Goal: Task Accomplishment & Management: Use online tool/utility

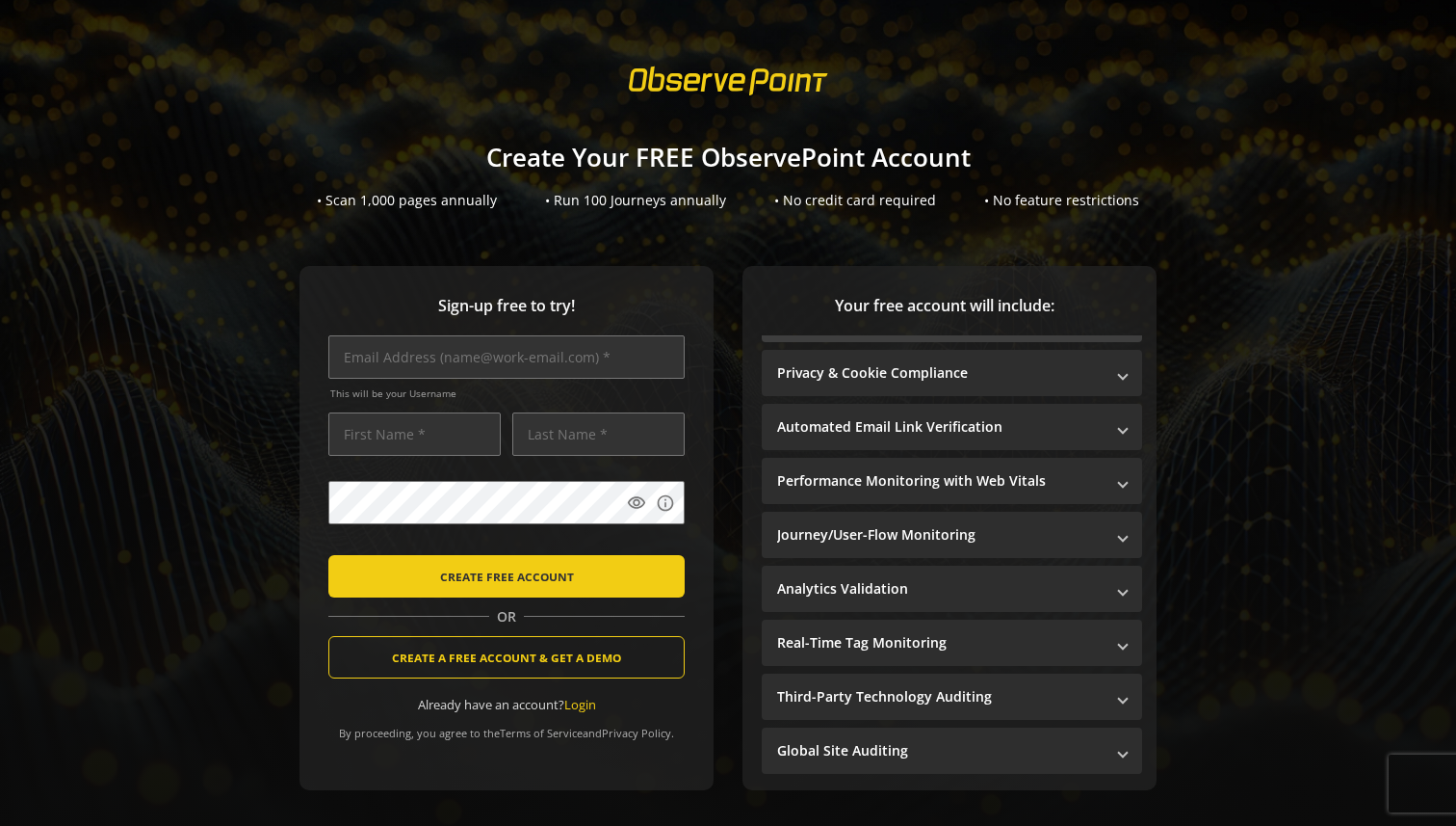
scroll to position [63, 0]
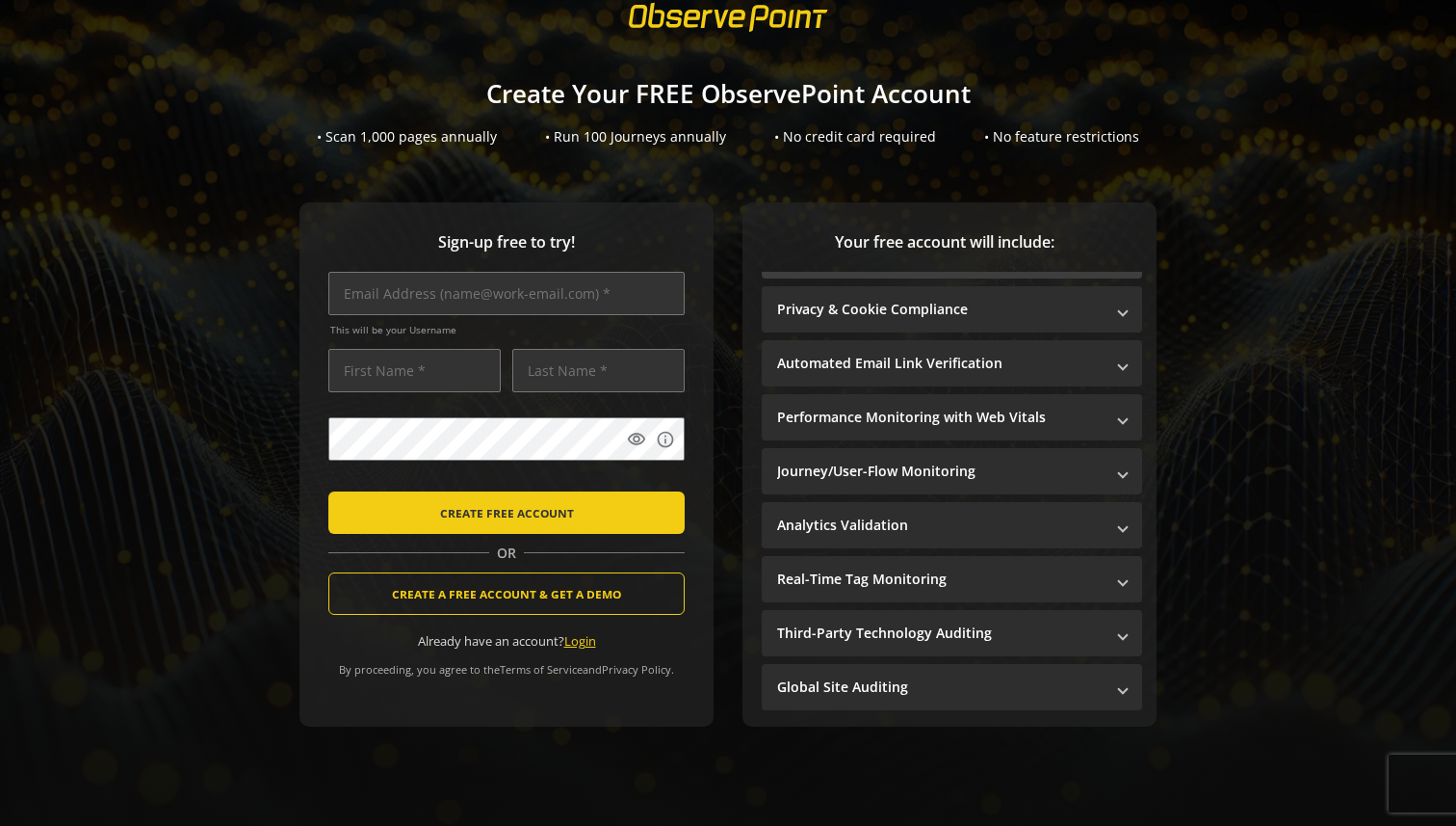
click at [583, 645] on link "Login" at bounding box center [580, 640] width 32 height 17
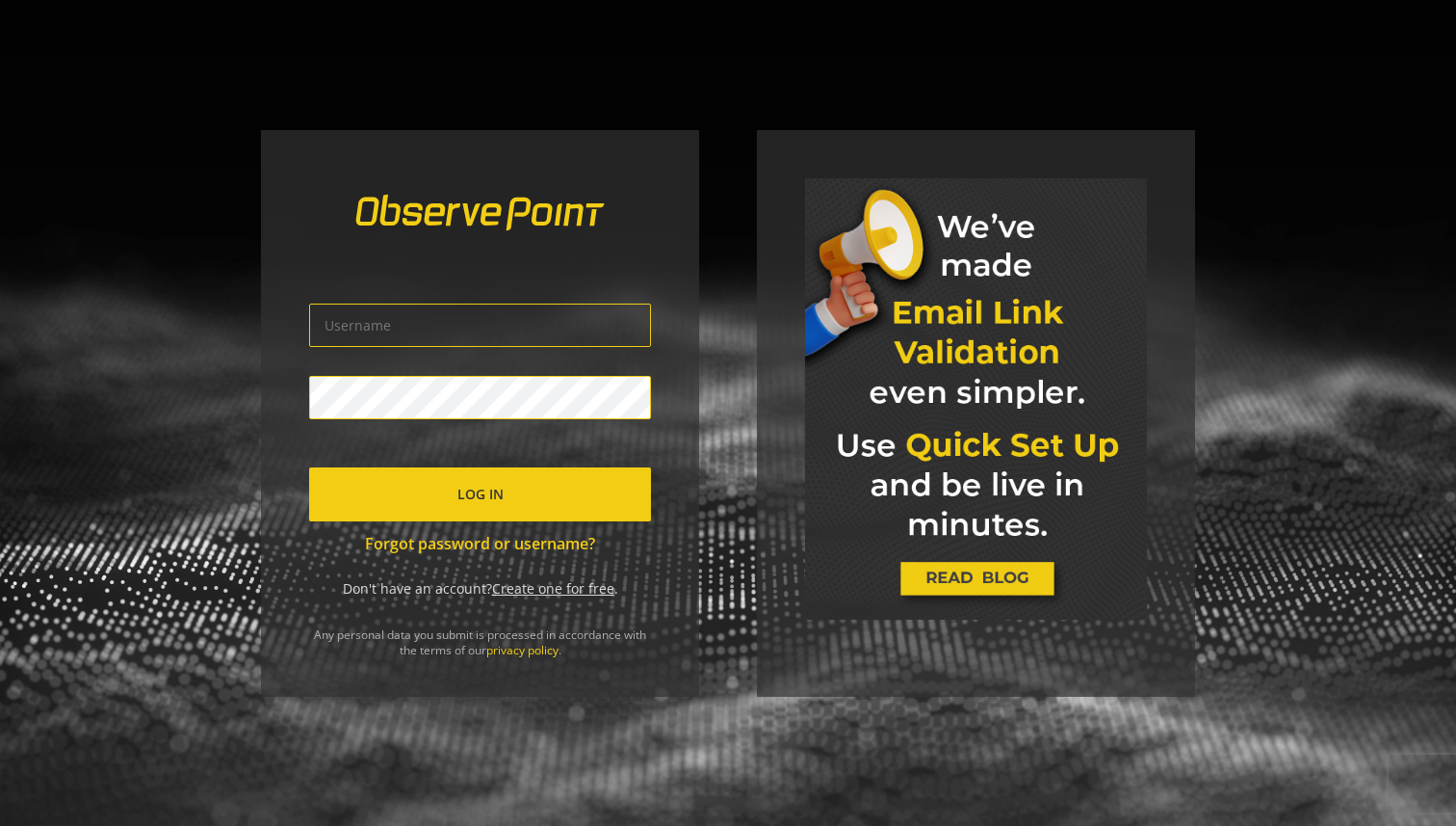
type input "[EMAIL_ADDRESS][DOMAIN_NAME]"
click at [486, 489] on span "Log In" at bounding box center [480, 494] width 47 height 35
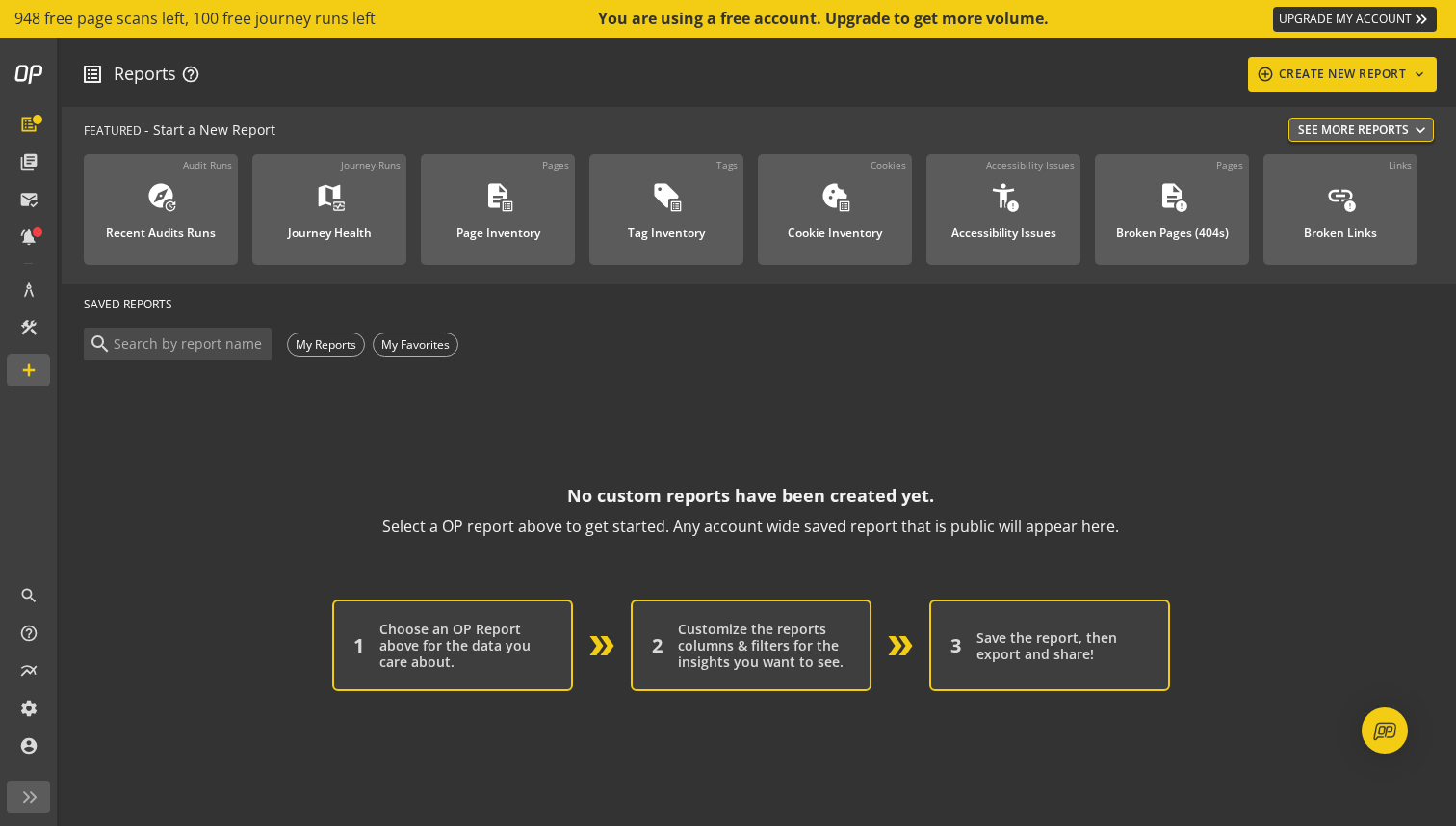
click at [465, 659] on div "Choose an OP Report above for the data you care about." at bounding box center [466, 646] width 172 height 50
click at [662, 650] on div "2 Customize the reports columns & filters for the insights you want to see." at bounding box center [750, 645] width 241 height 91
click at [981, 651] on div "Save the report, then export and share!" at bounding box center [1063, 645] width 172 height 33
click at [1341, 129] on button "See More Reports expand_more" at bounding box center [1361, 130] width 146 height 24
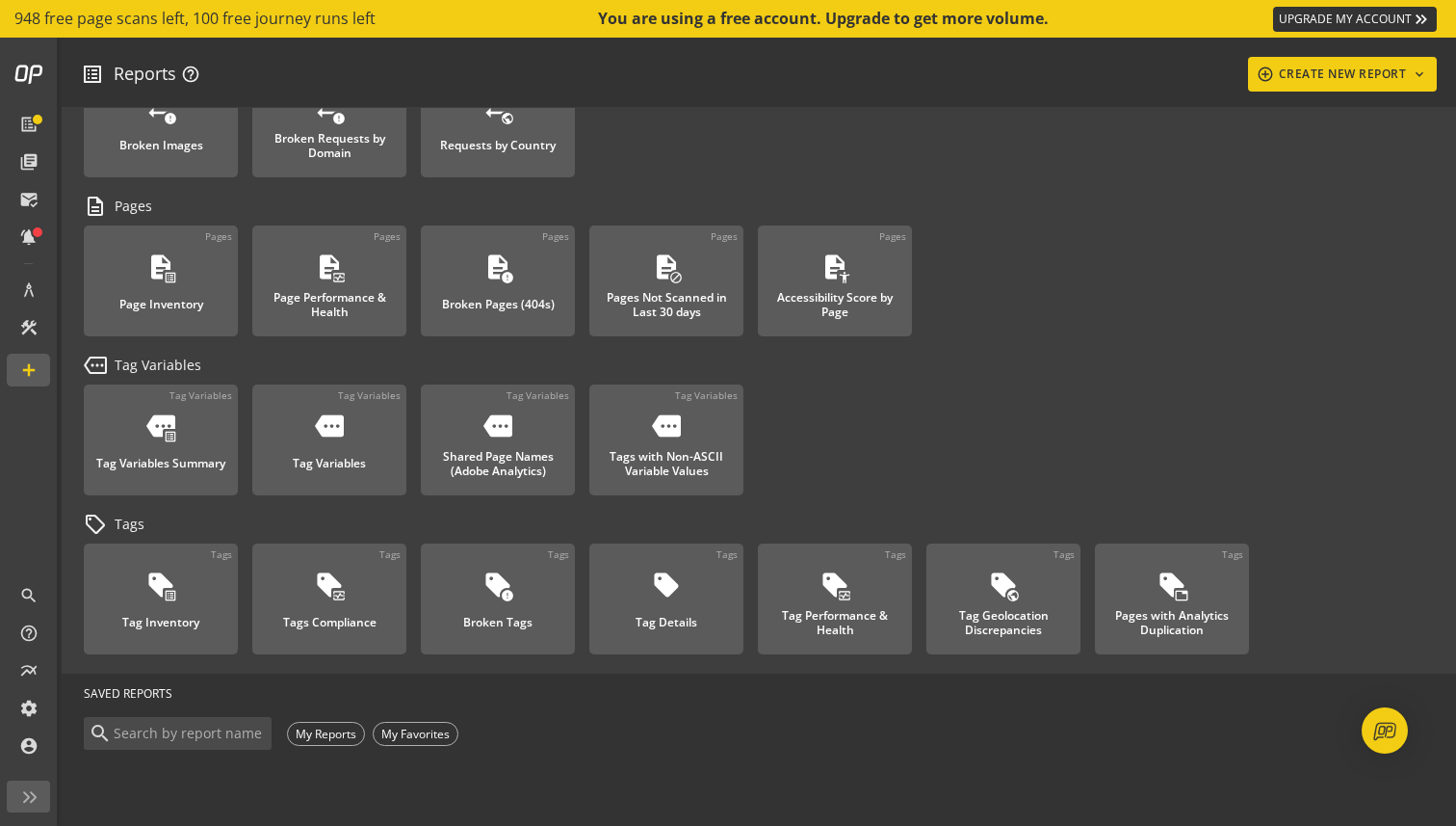
scroll to position [1105, 0]
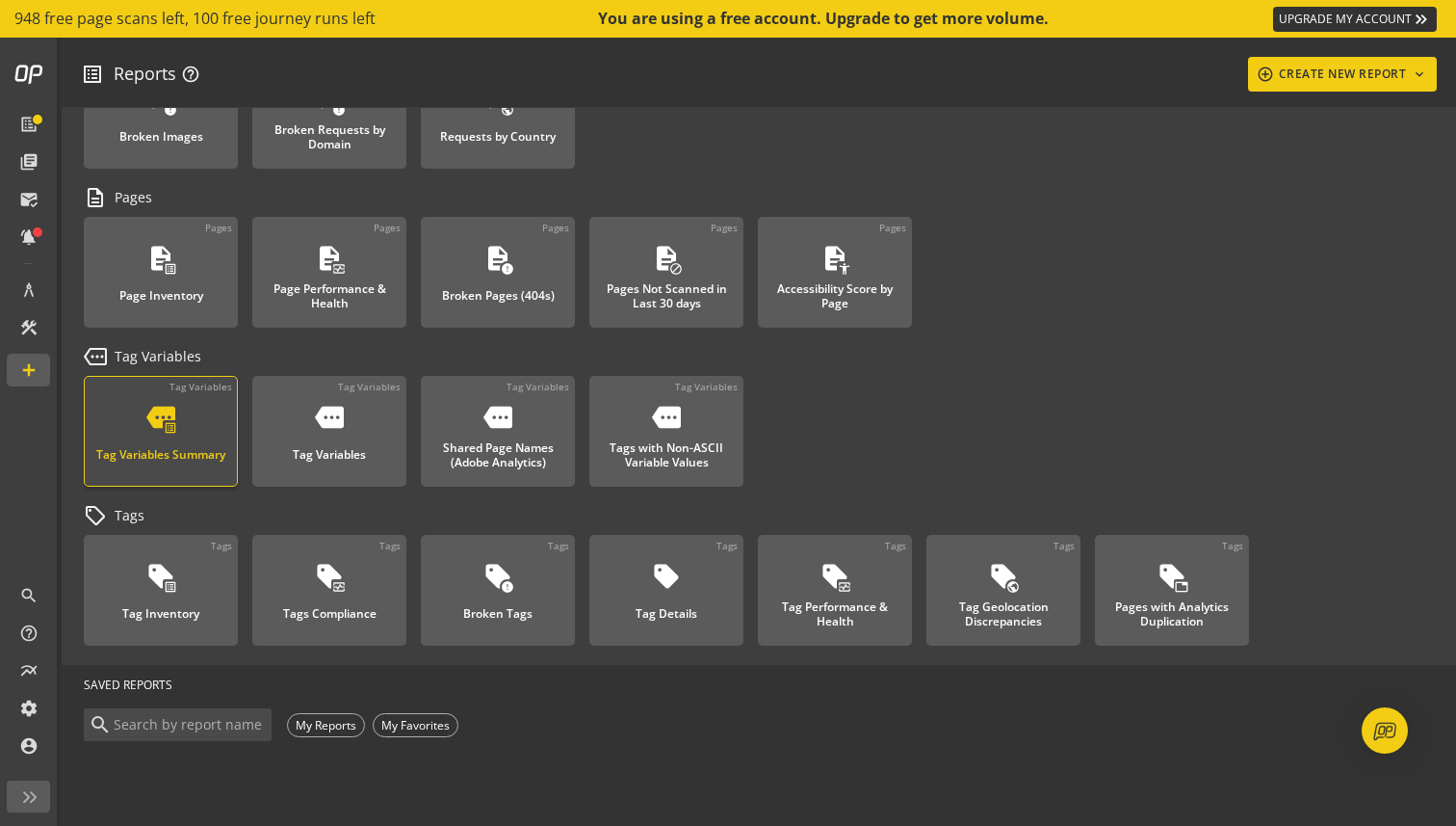
click at [150, 416] on mat-icon "more_outlined" at bounding box center [161, 416] width 29 height 29
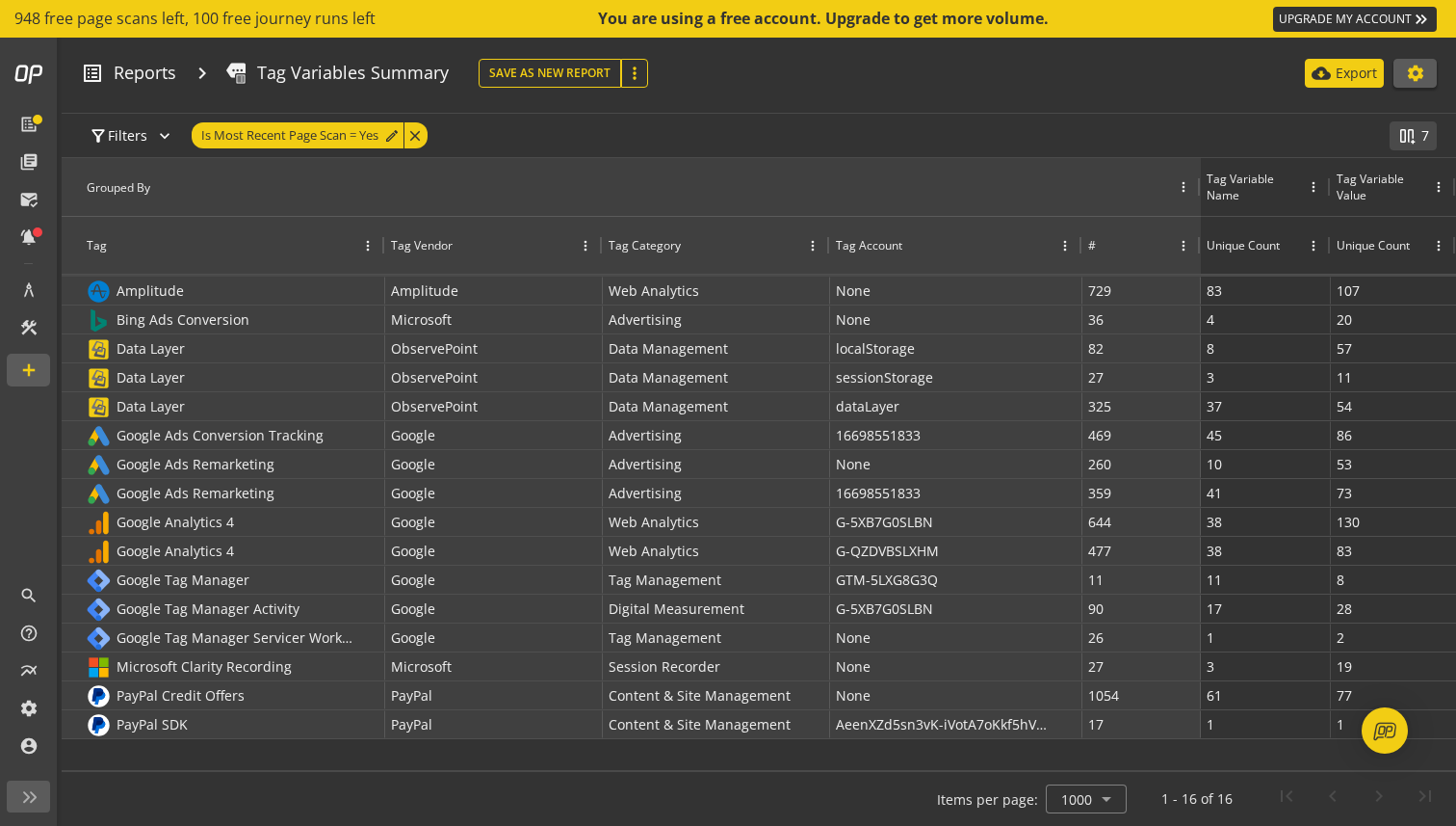
click at [1417, 74] on mat-icon "settings" at bounding box center [1414, 72] width 19 height 19
click at [1417, 74] on div at bounding box center [728, 413] width 1456 height 826
click at [633, 76] on mat-icon "more_vert" at bounding box center [634, 72] width 19 height 19
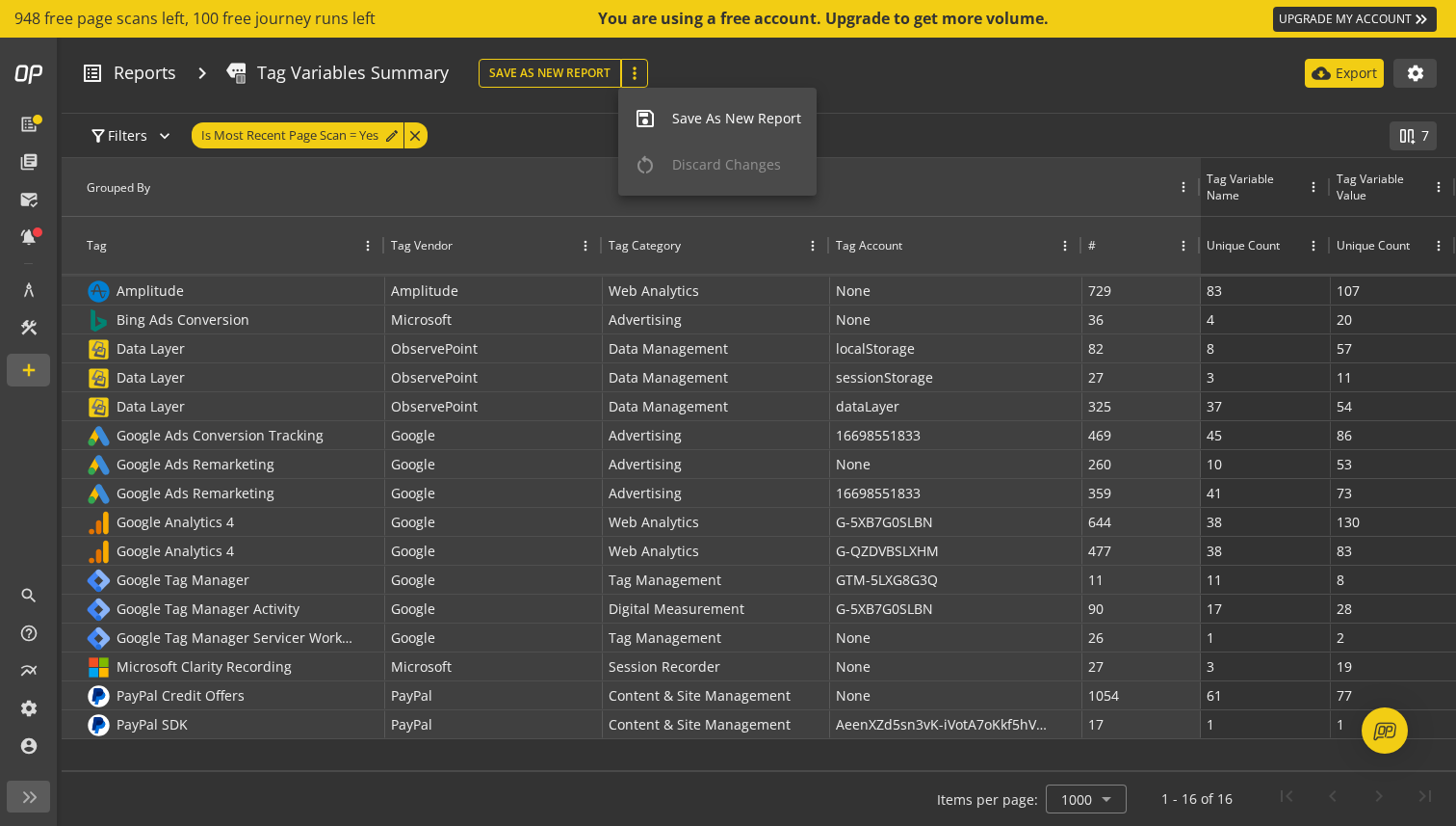
click at [742, 65] on div at bounding box center [728, 413] width 1456 height 826
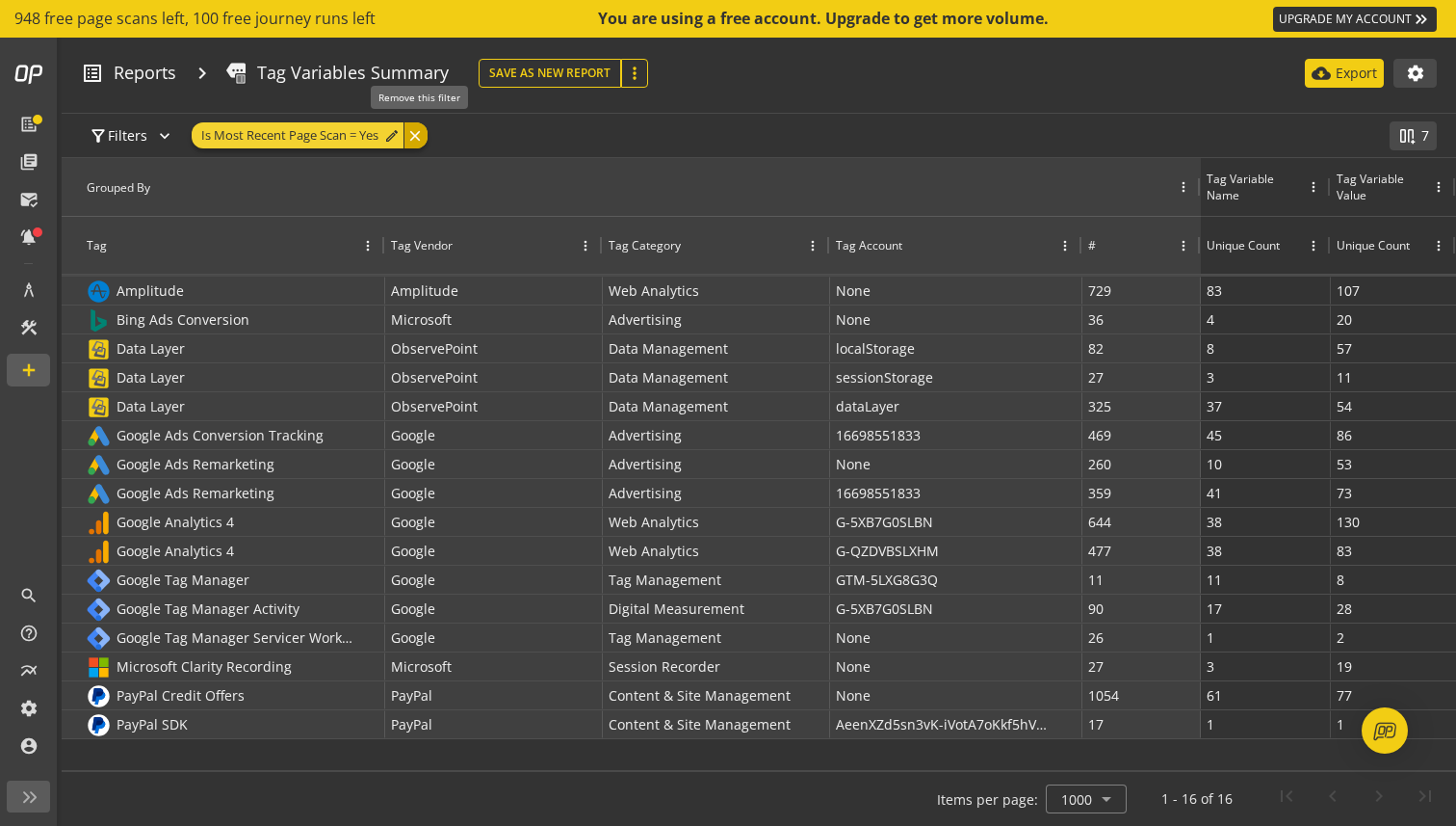
click at [417, 140] on div "close" at bounding box center [415, 135] width 24 height 26
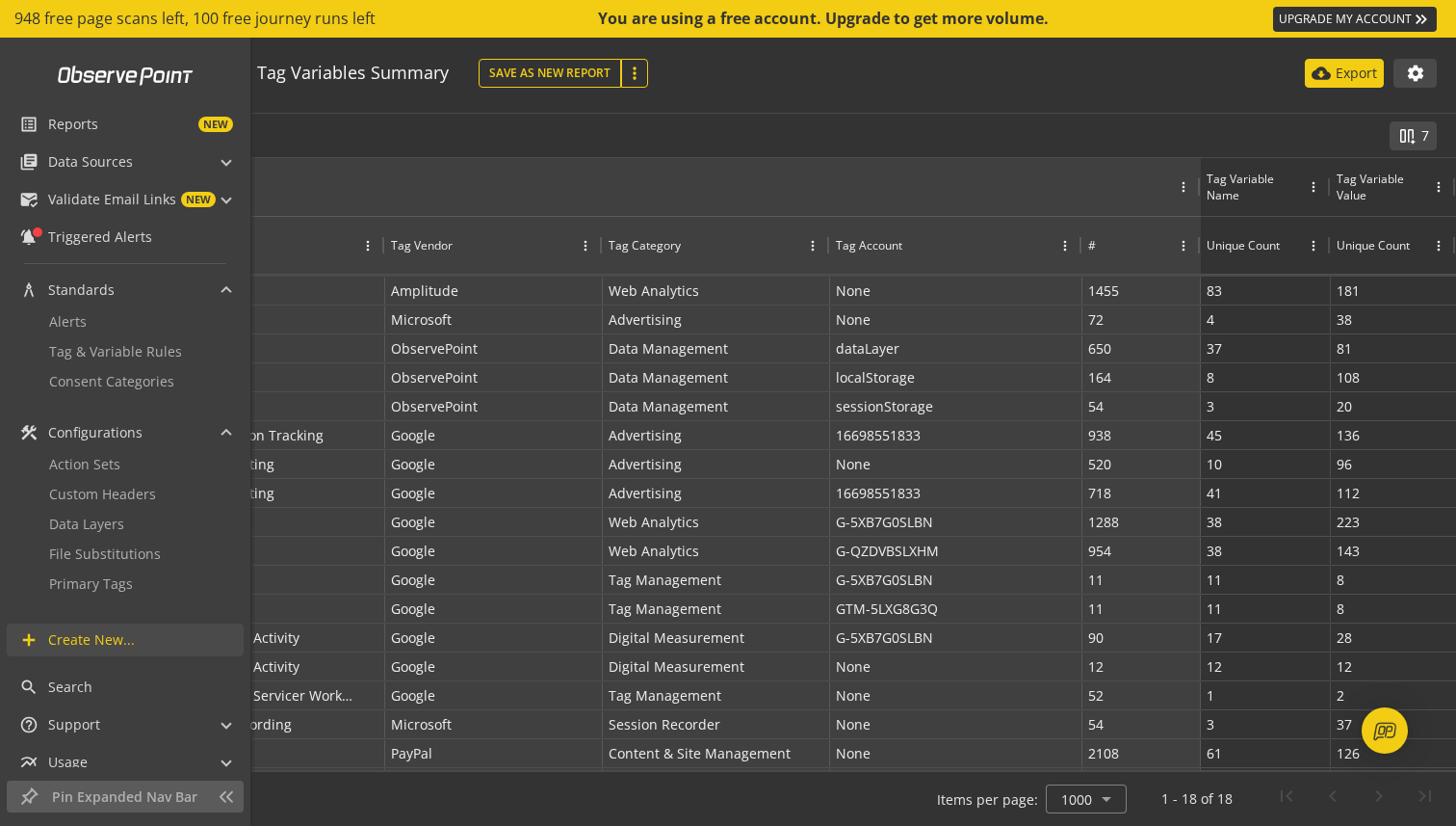
click at [98, 645] on span "Create New..." at bounding box center [91, 639] width 86 height 19
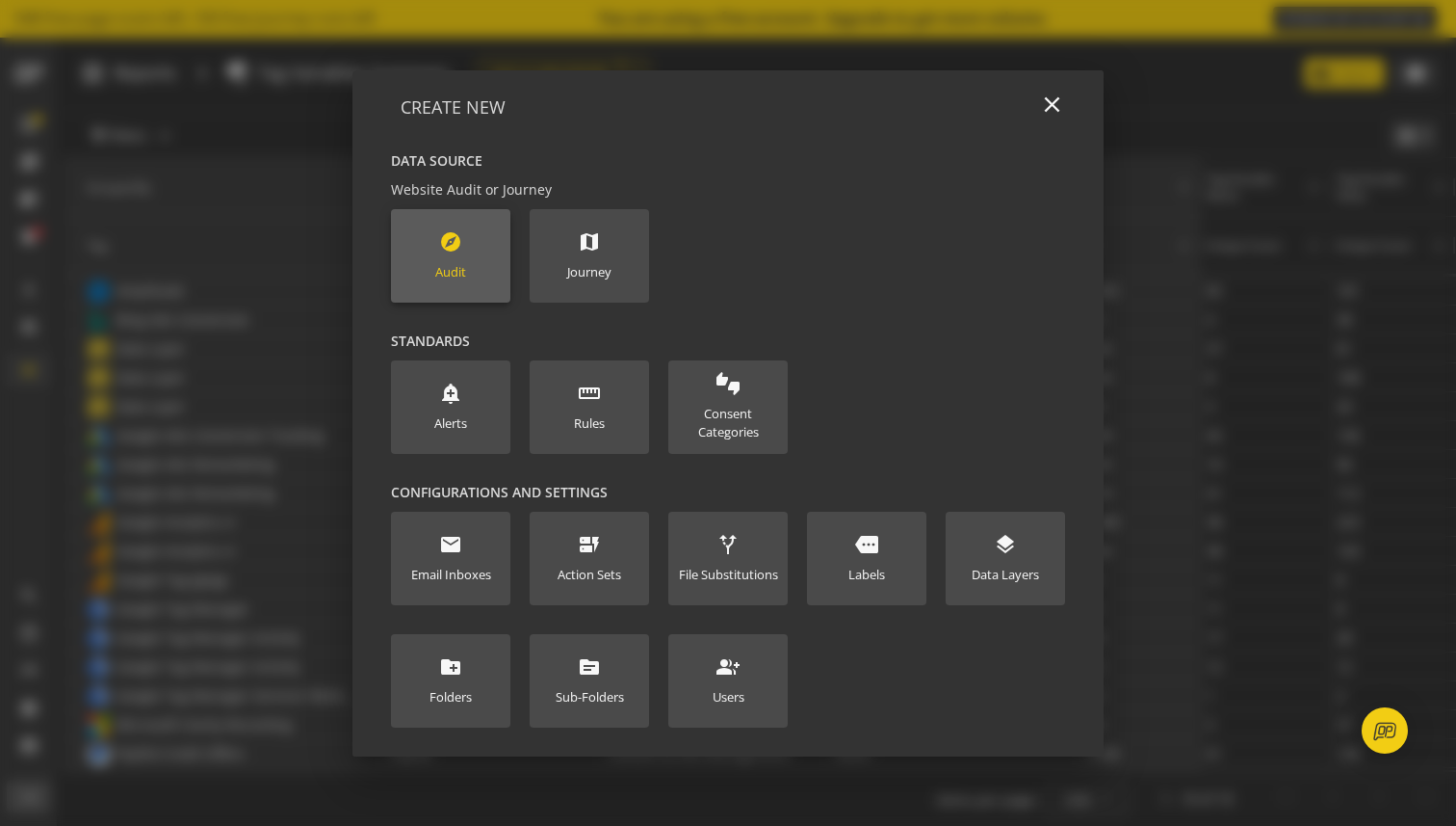
click at [433, 268] on new-data-option "explore Audit" at bounding box center [450, 256] width 119 height 93
click at [461, 243] on mat-icon "explore" at bounding box center [450, 241] width 23 height 23
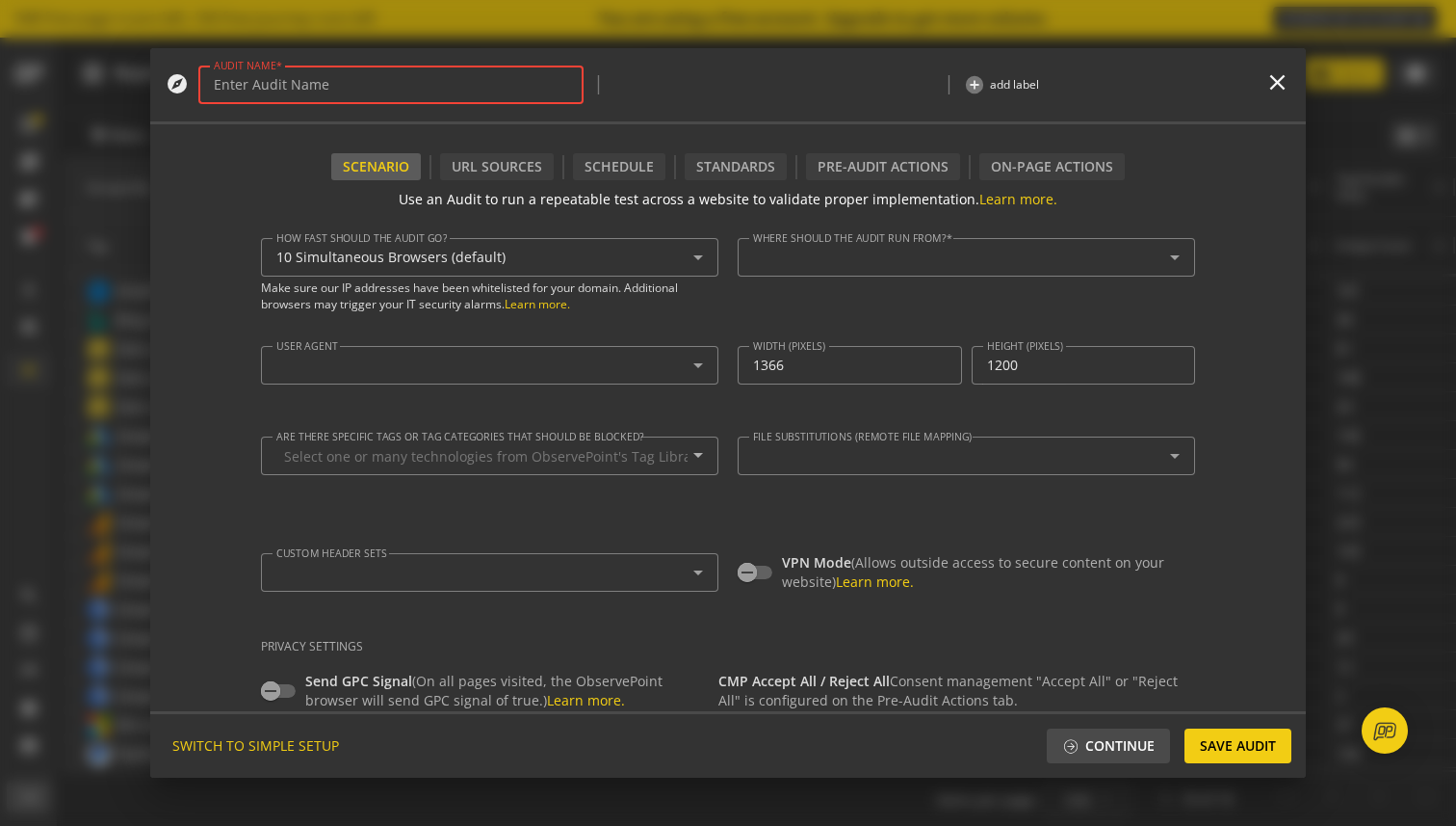
type textarea "[EMAIL_ADDRESS][DOMAIN_NAME]"
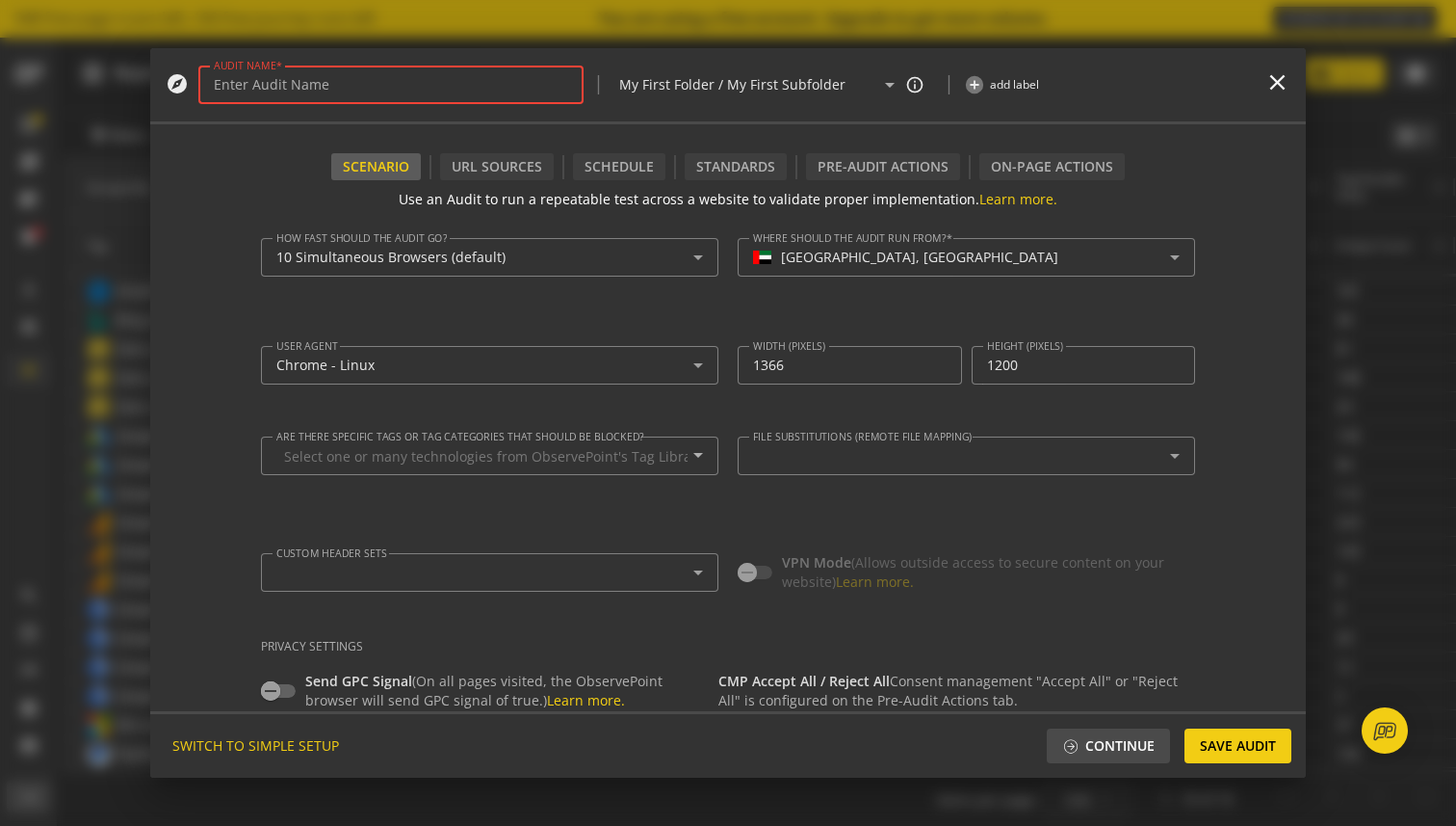
click at [426, 86] on input "AUDIT NAME" at bounding box center [392, 85] width 355 height 17
type input "g"
type input "uniwo"
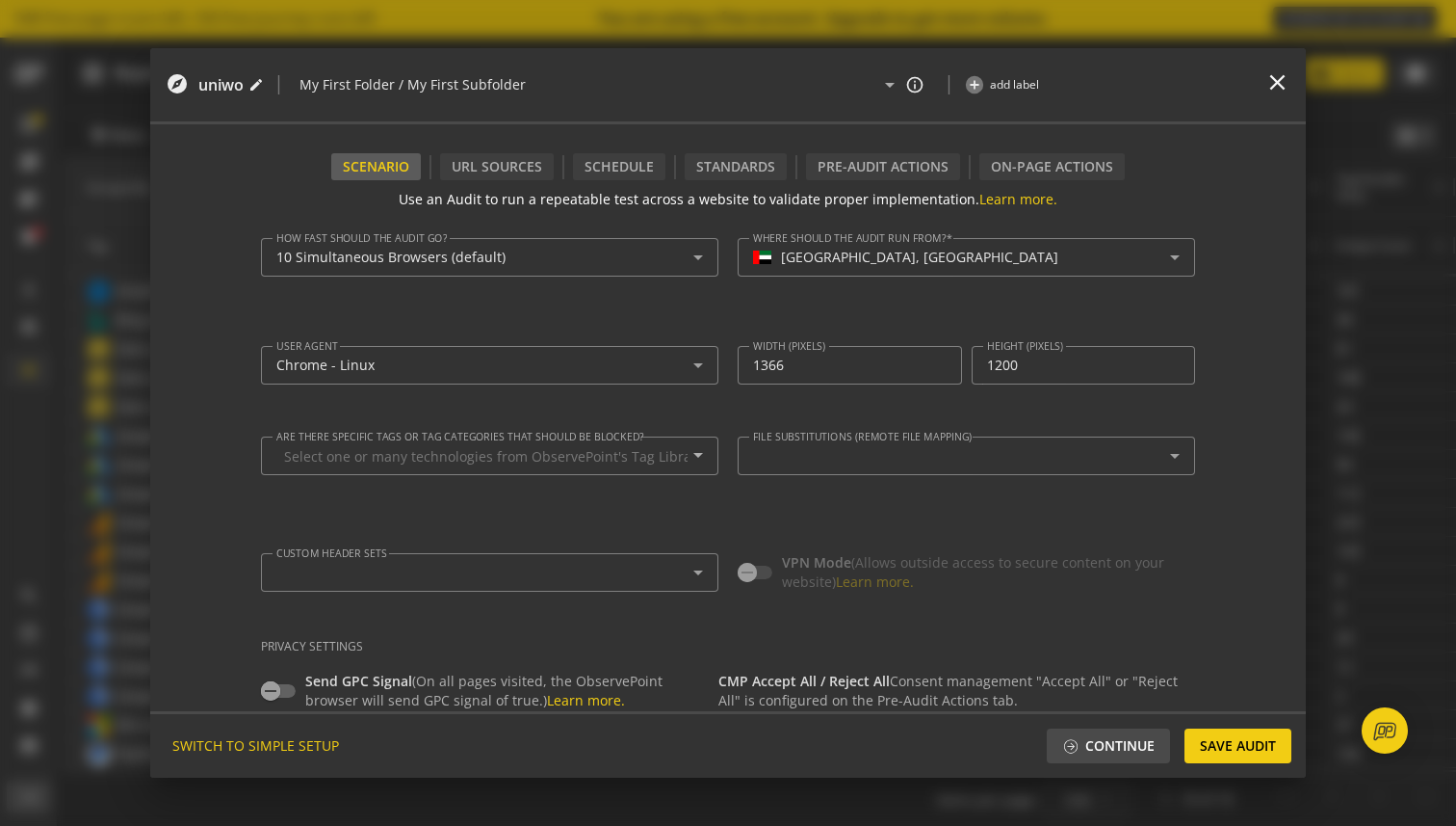
click at [183, 188] on form "Use an Audit to run a repeatable test across a website to validate proper imple…" at bounding box center [728, 445] width 1156 height 531
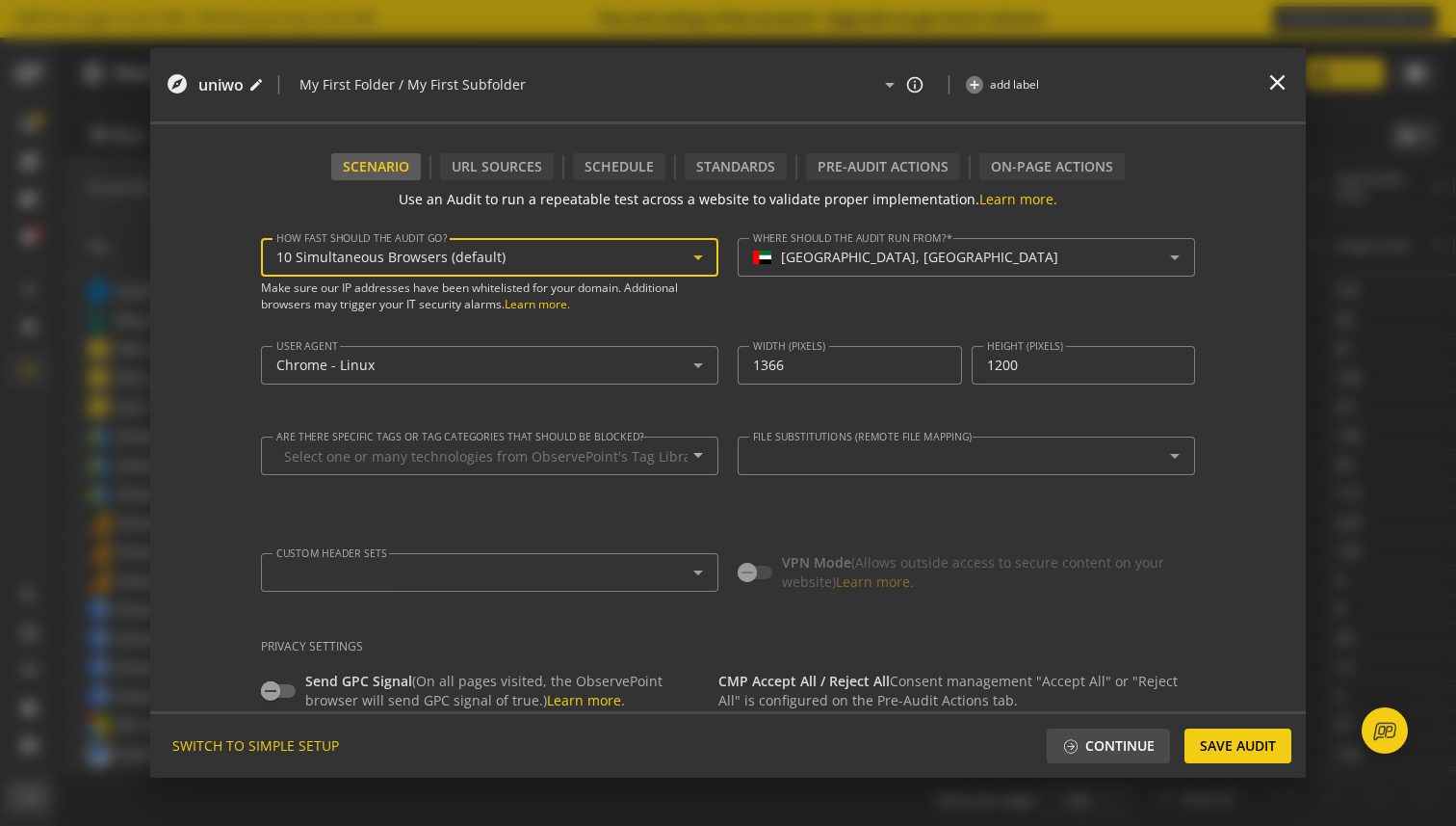
click at [402, 261] on span "10 Simultaneous Browsers (default)" at bounding box center [391, 257] width 229 height 18
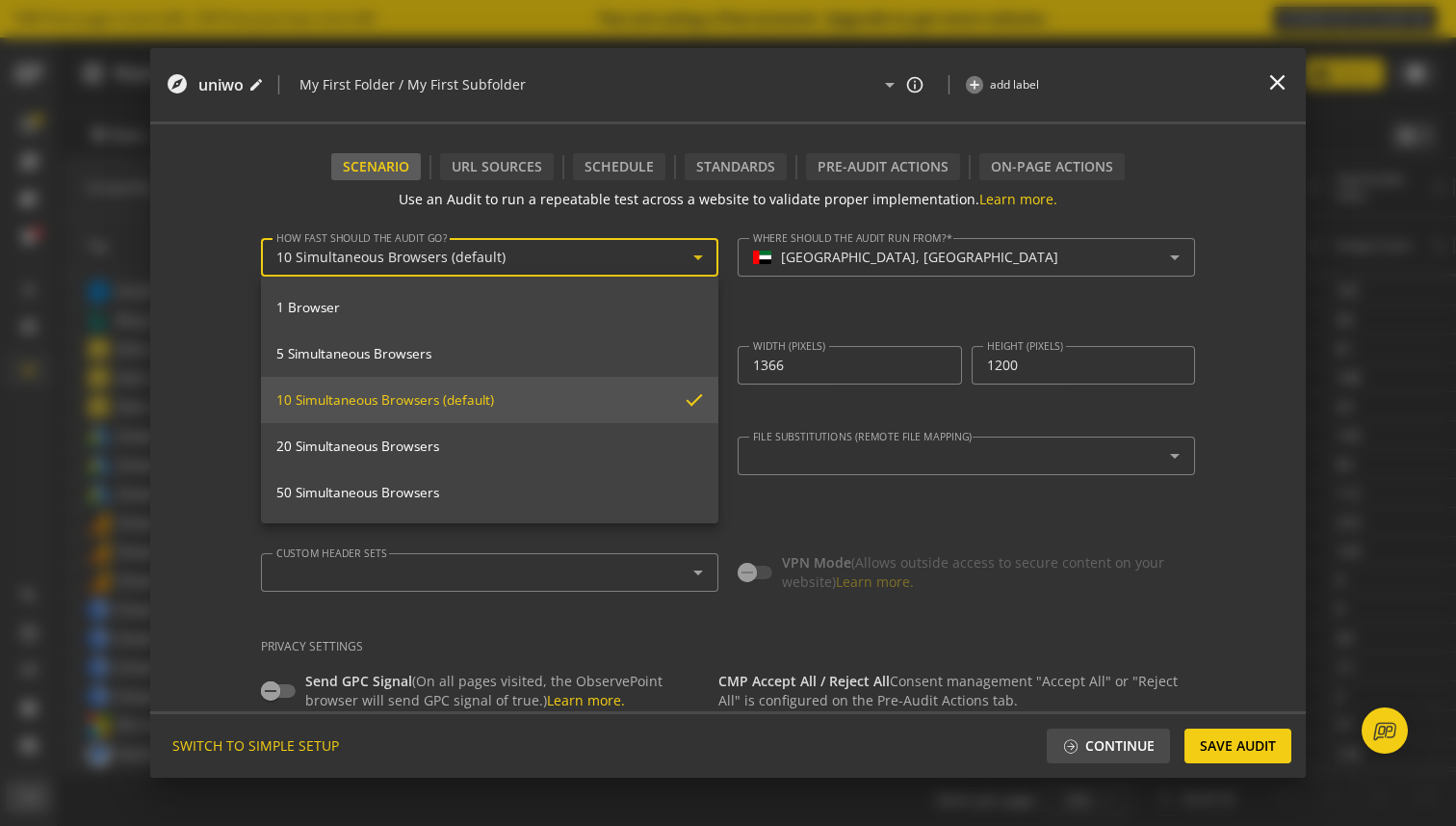
click at [402, 261] on div at bounding box center [728, 413] width 1456 height 826
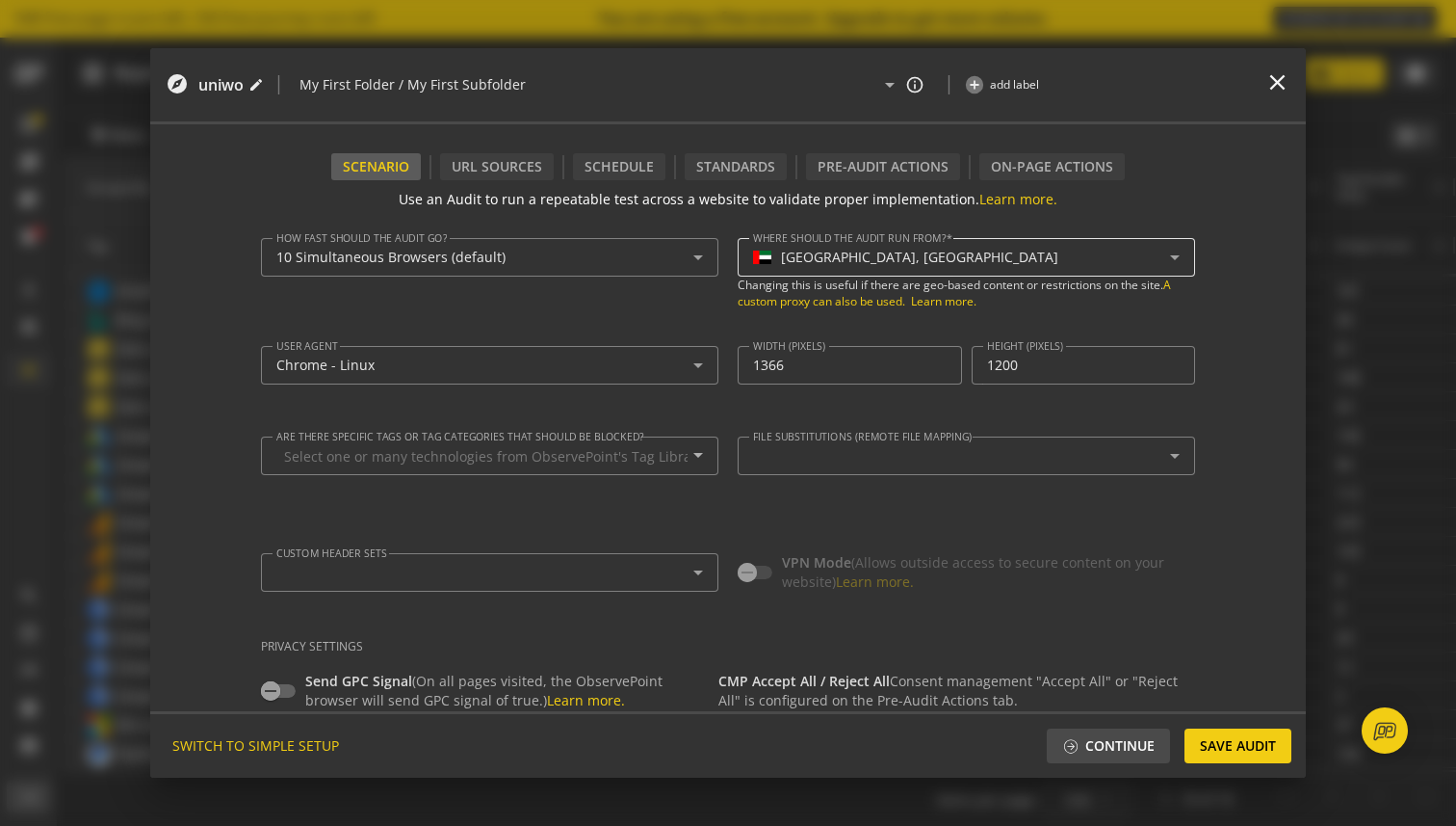
click at [813, 264] on div "[GEOGRAPHIC_DATA], [GEOGRAPHIC_DATA]" at bounding box center [920, 258] width 278 height 17
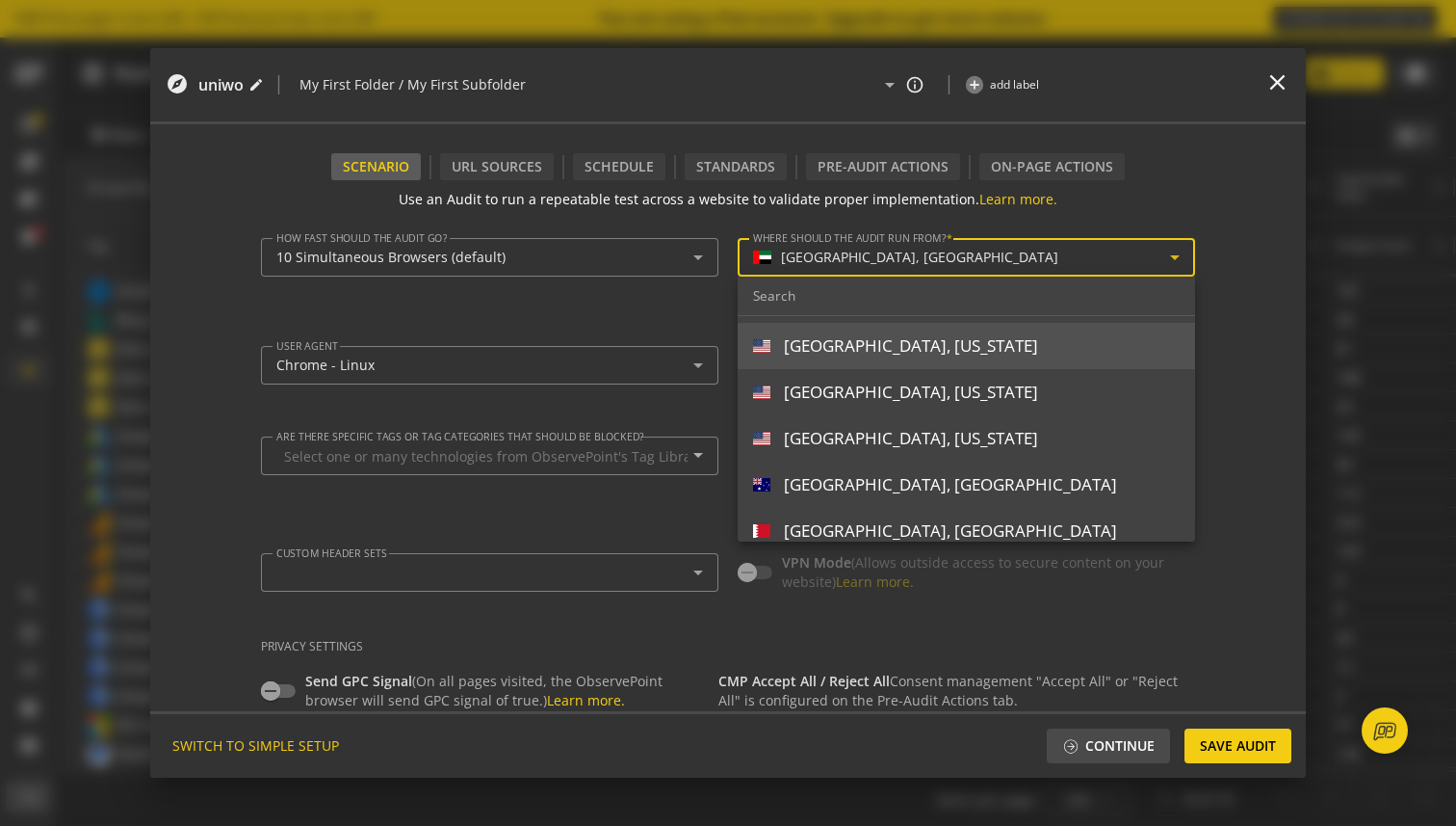
click at [866, 355] on div "[GEOGRAPHIC_DATA], [US_STATE]" at bounding box center [911, 345] width 254 height 21
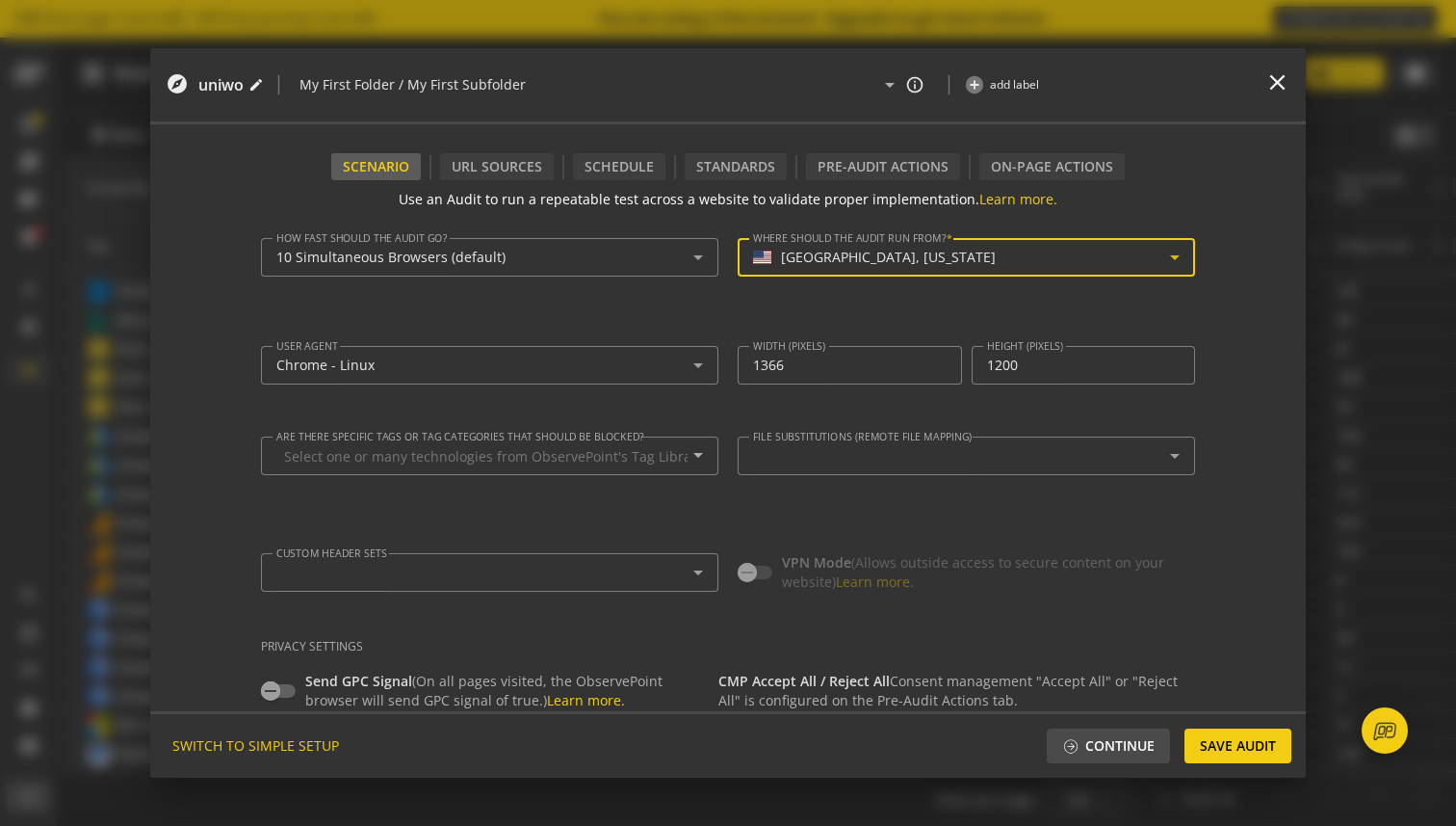
scroll to position [373, 0]
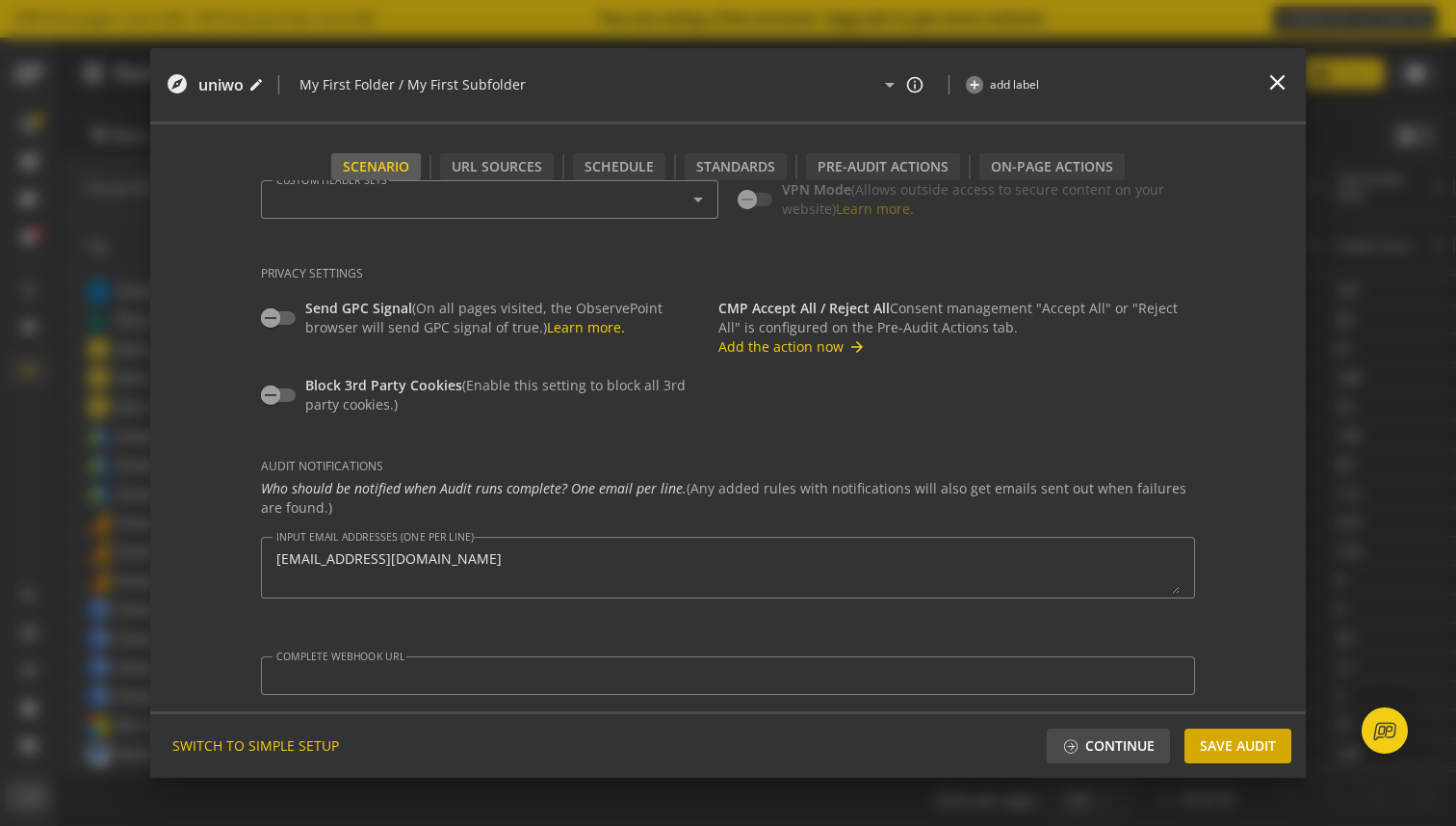
click at [1230, 749] on span "Save Audit" at bounding box center [1238, 745] width 76 height 35
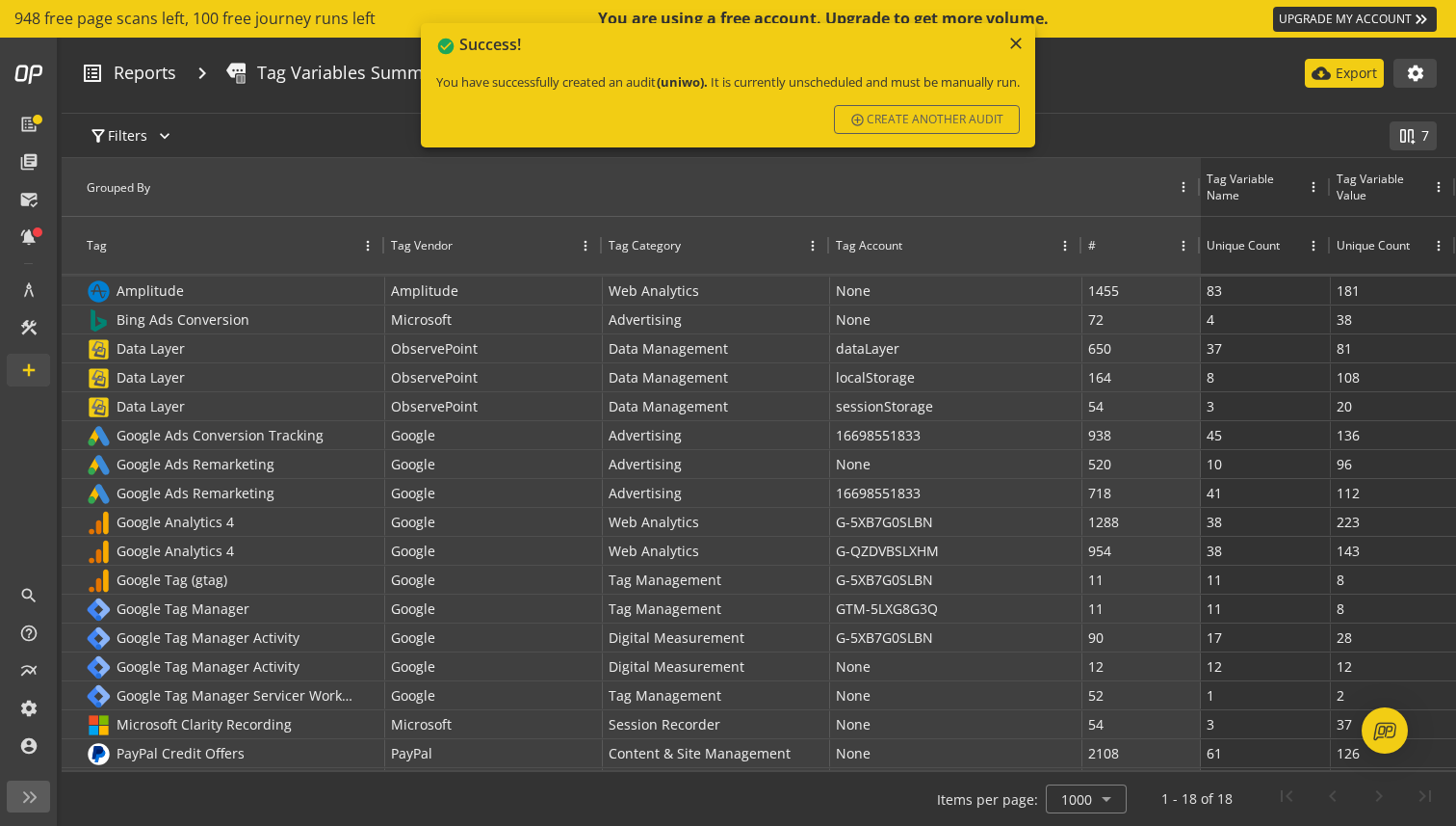
click at [1023, 43] on mat-icon "close" at bounding box center [1015, 43] width 19 height 19
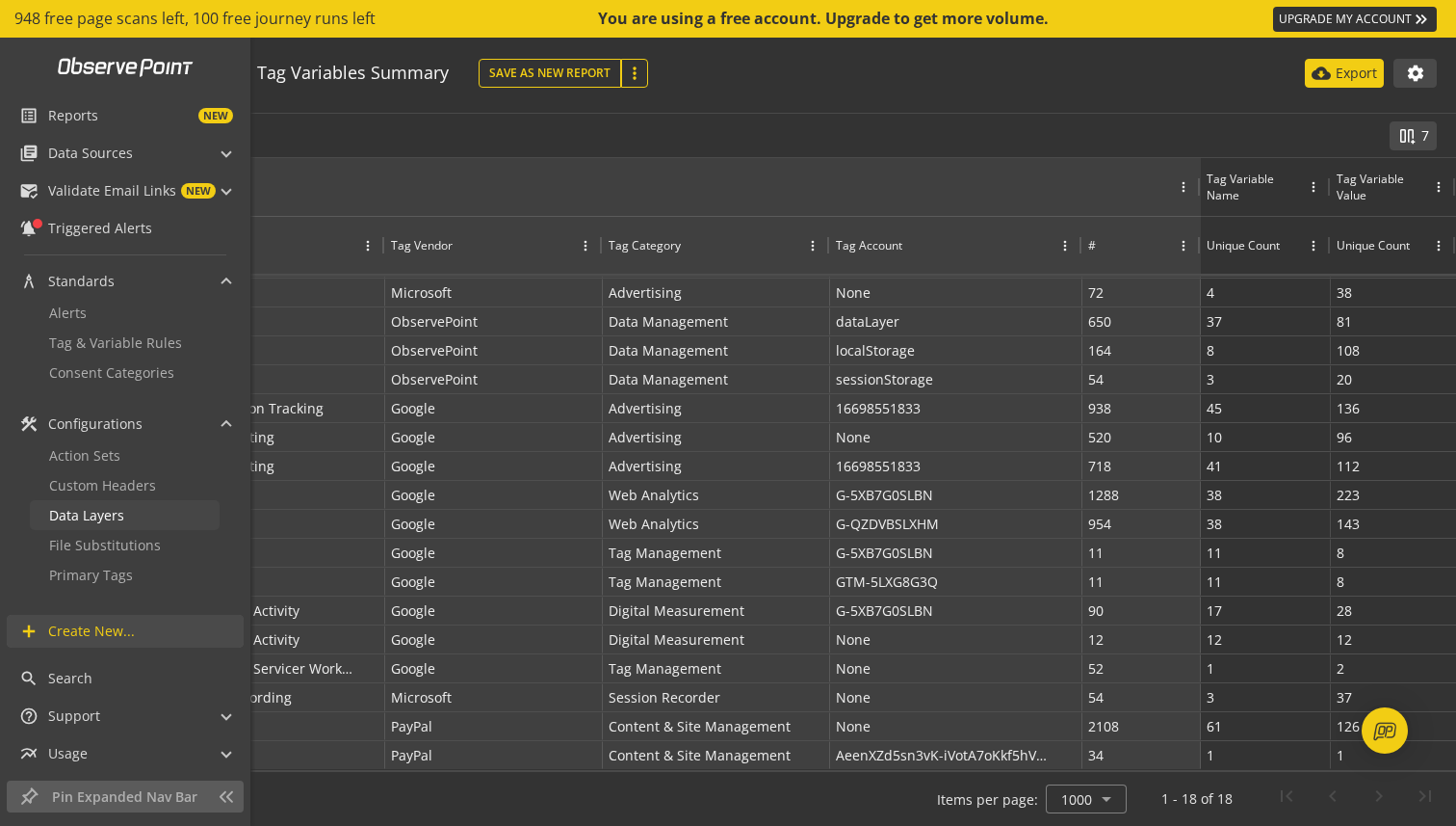
scroll to position [0, 0]
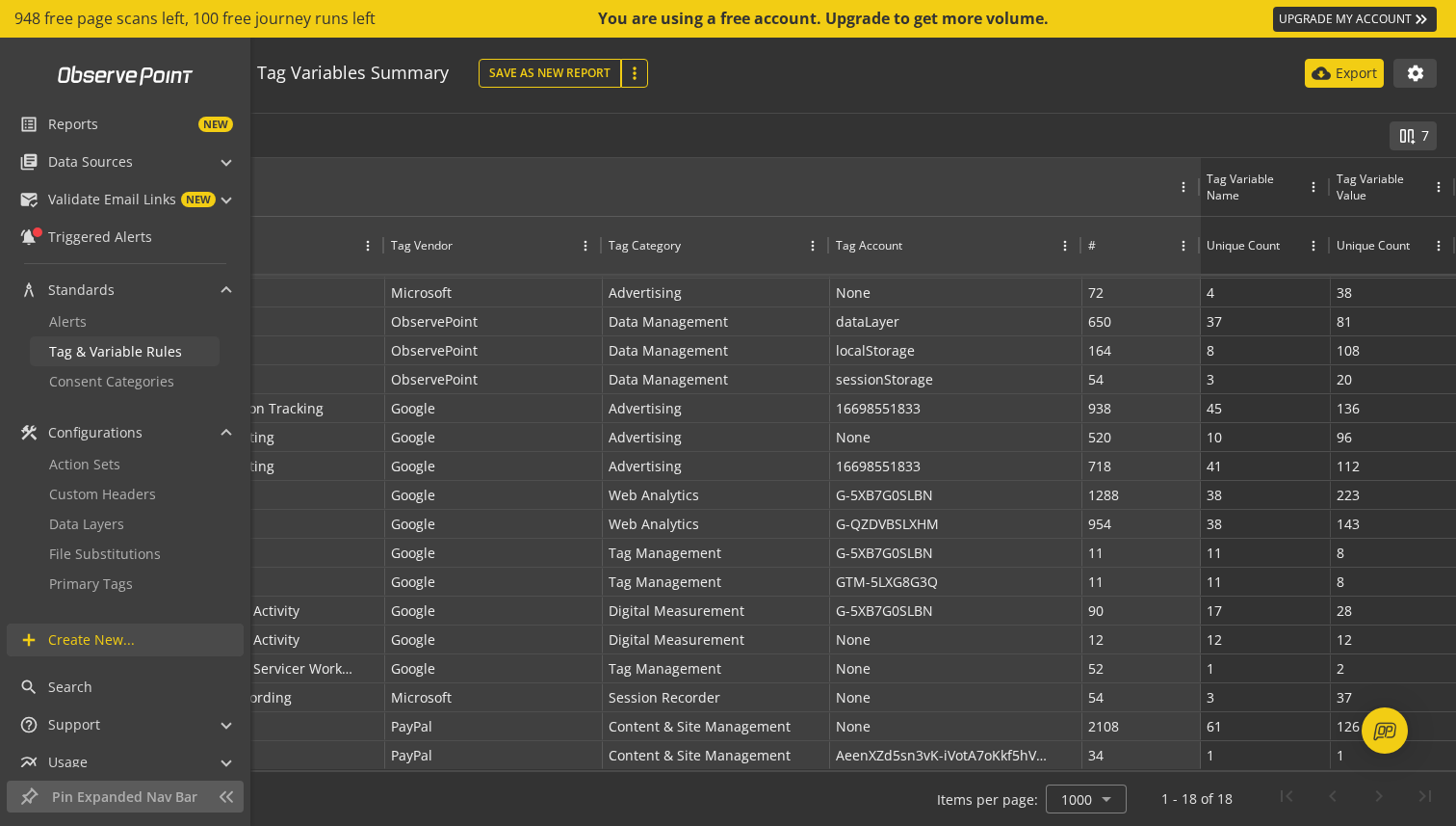
click at [141, 355] on span "Tag & Variable Rules" at bounding box center [116, 351] width 133 height 18
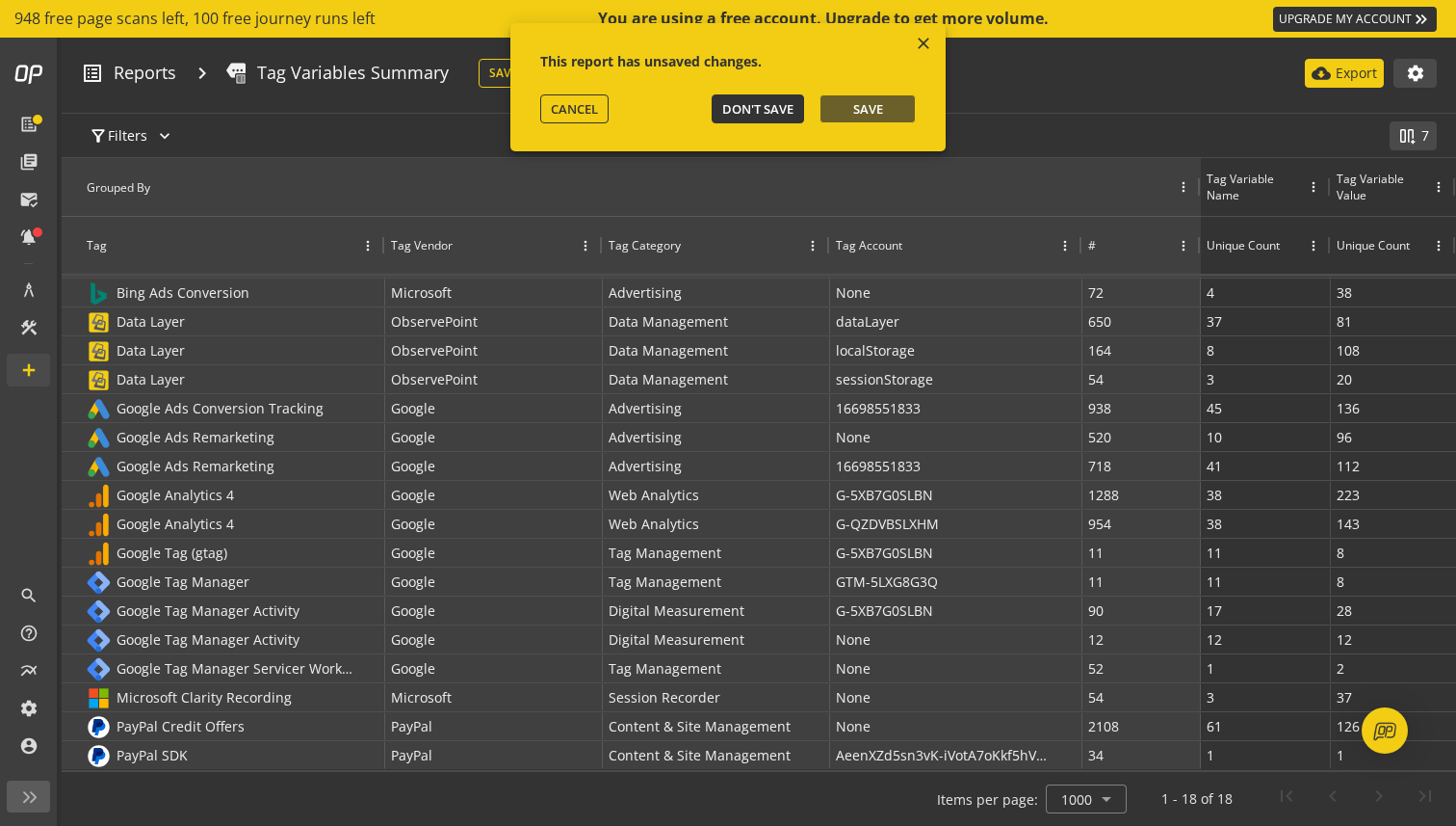
click at [776, 111] on span "Don't Save" at bounding box center [758, 108] width 71 height 17
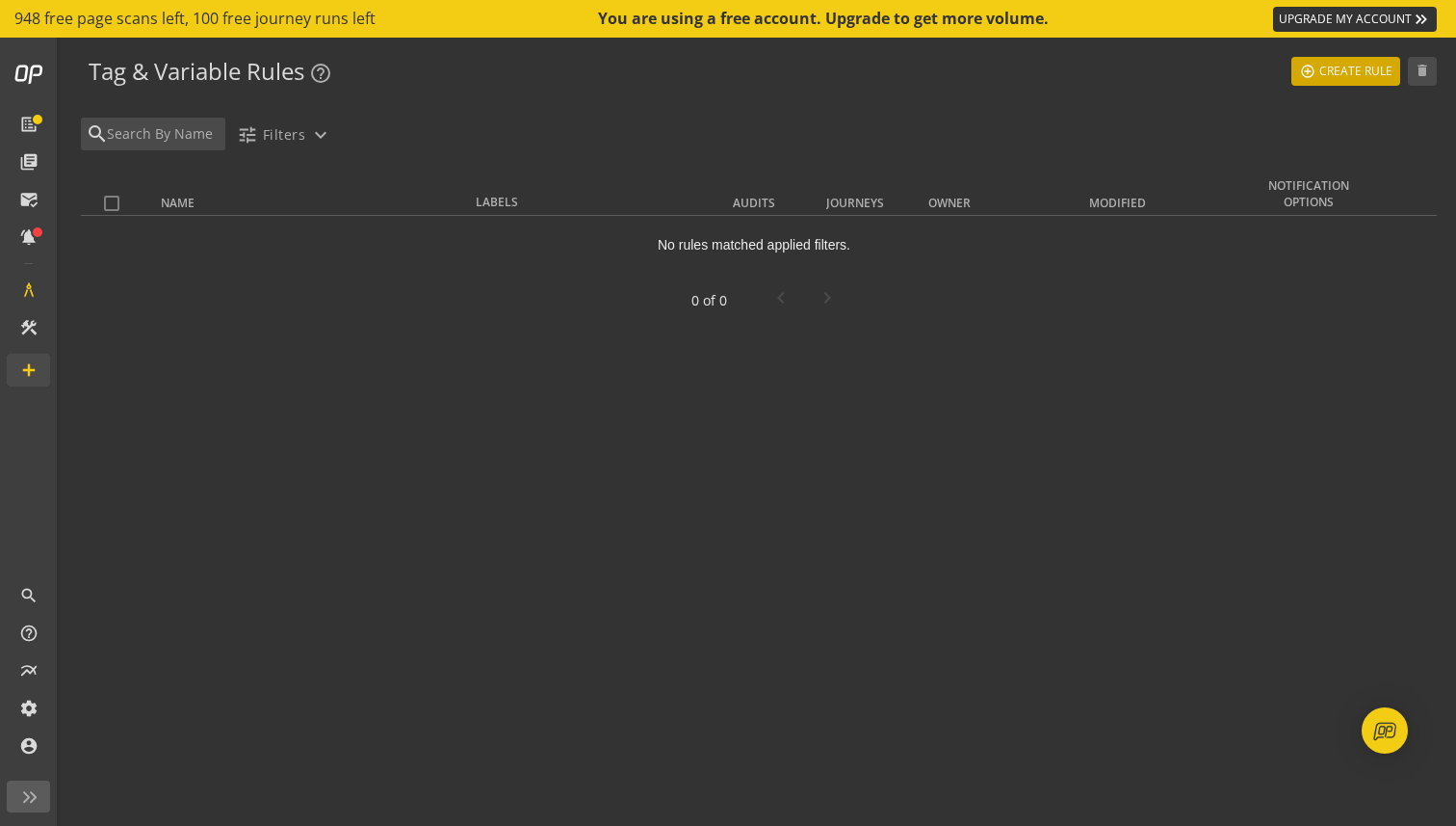
click at [1326, 69] on span "Create Rule" at bounding box center [1356, 70] width 73 height 35
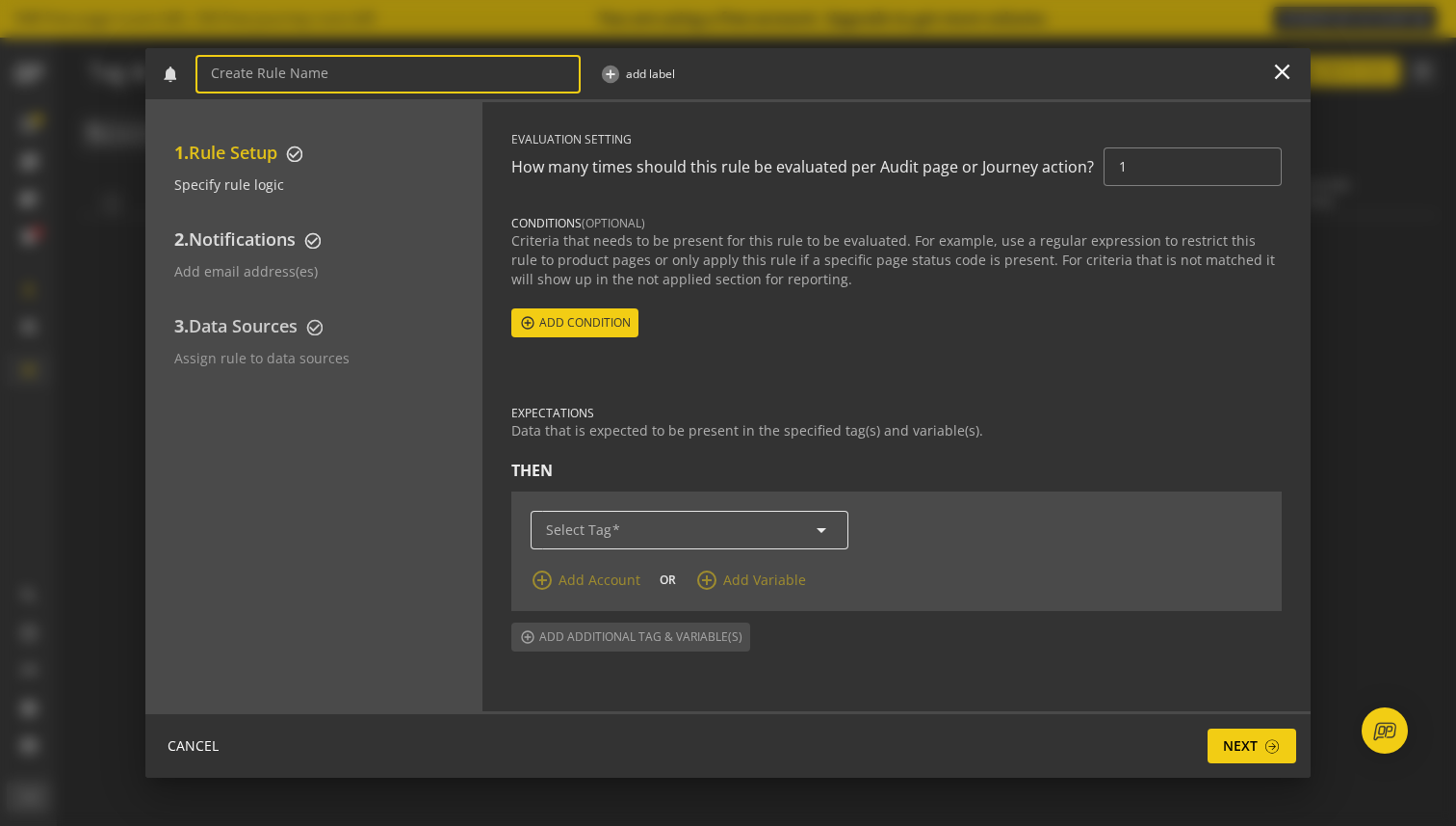
click at [740, 532] on input "Select Tag" at bounding box center [690, 531] width 287 height 17
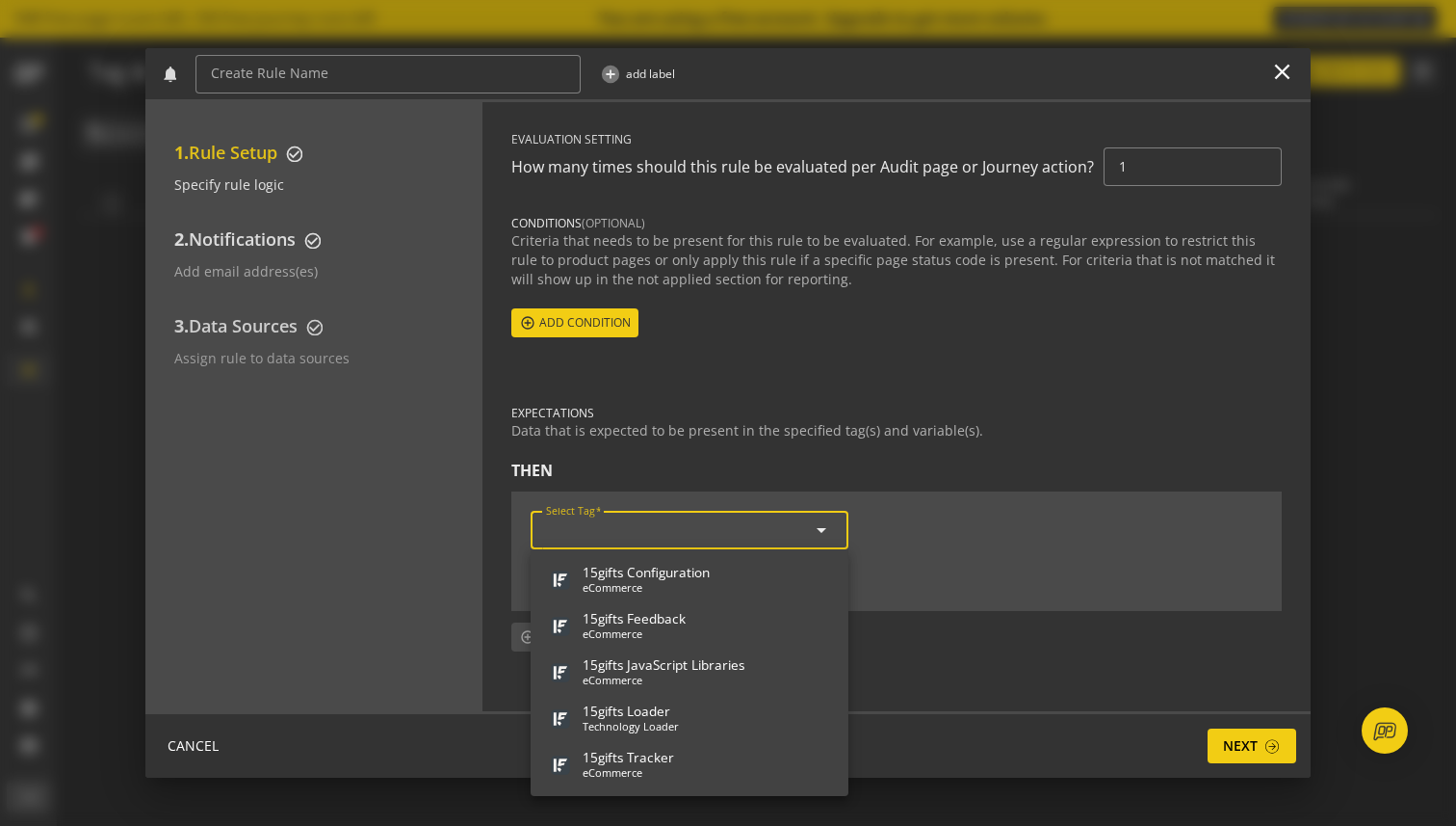
click at [864, 419] on div "EXPECTATIONS" at bounding box center [896, 413] width 770 height 17
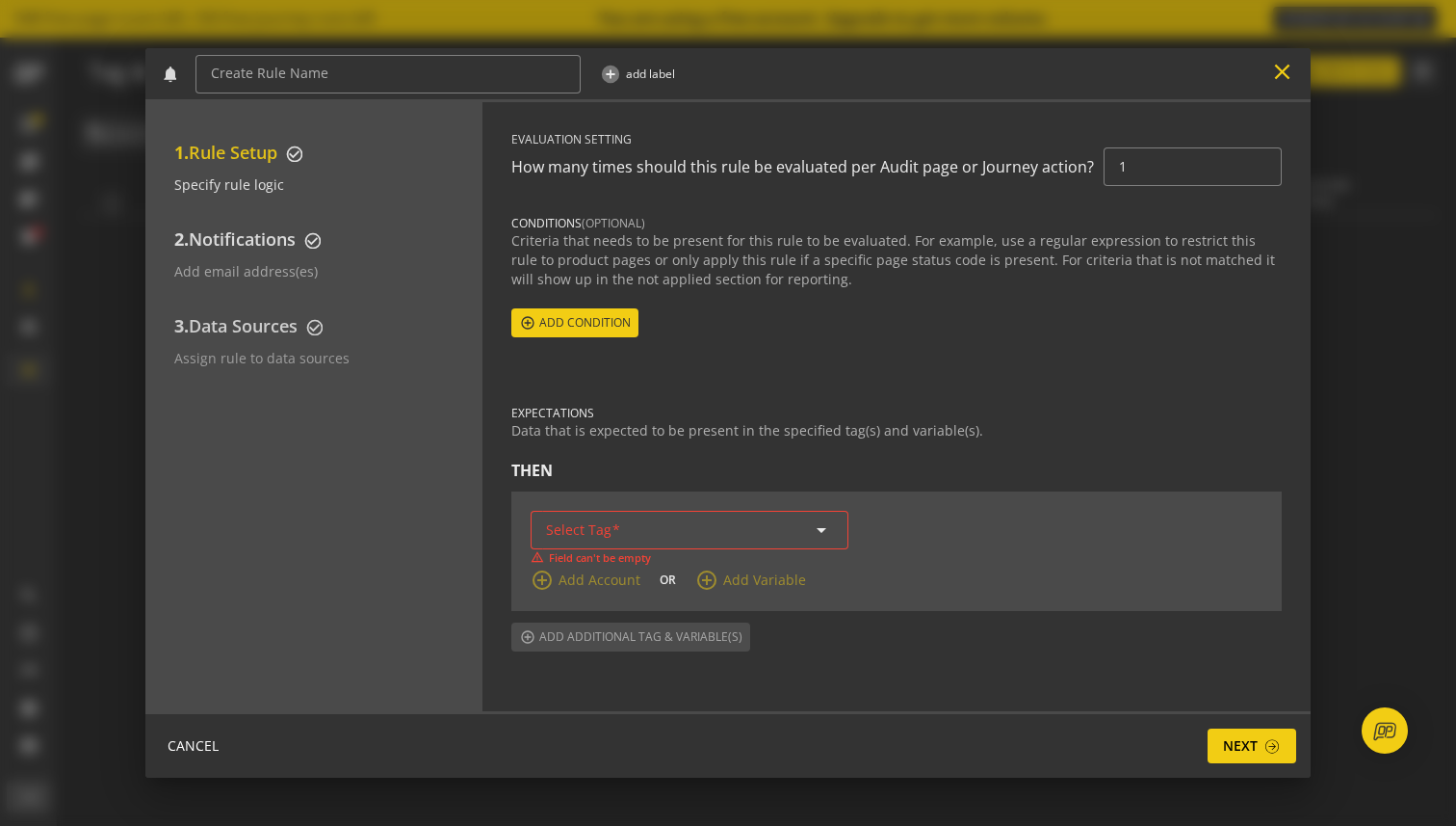
click at [1281, 70] on mat-icon "close" at bounding box center [1282, 71] width 26 height 26
